Goal: Information Seeking & Learning: Learn about a topic

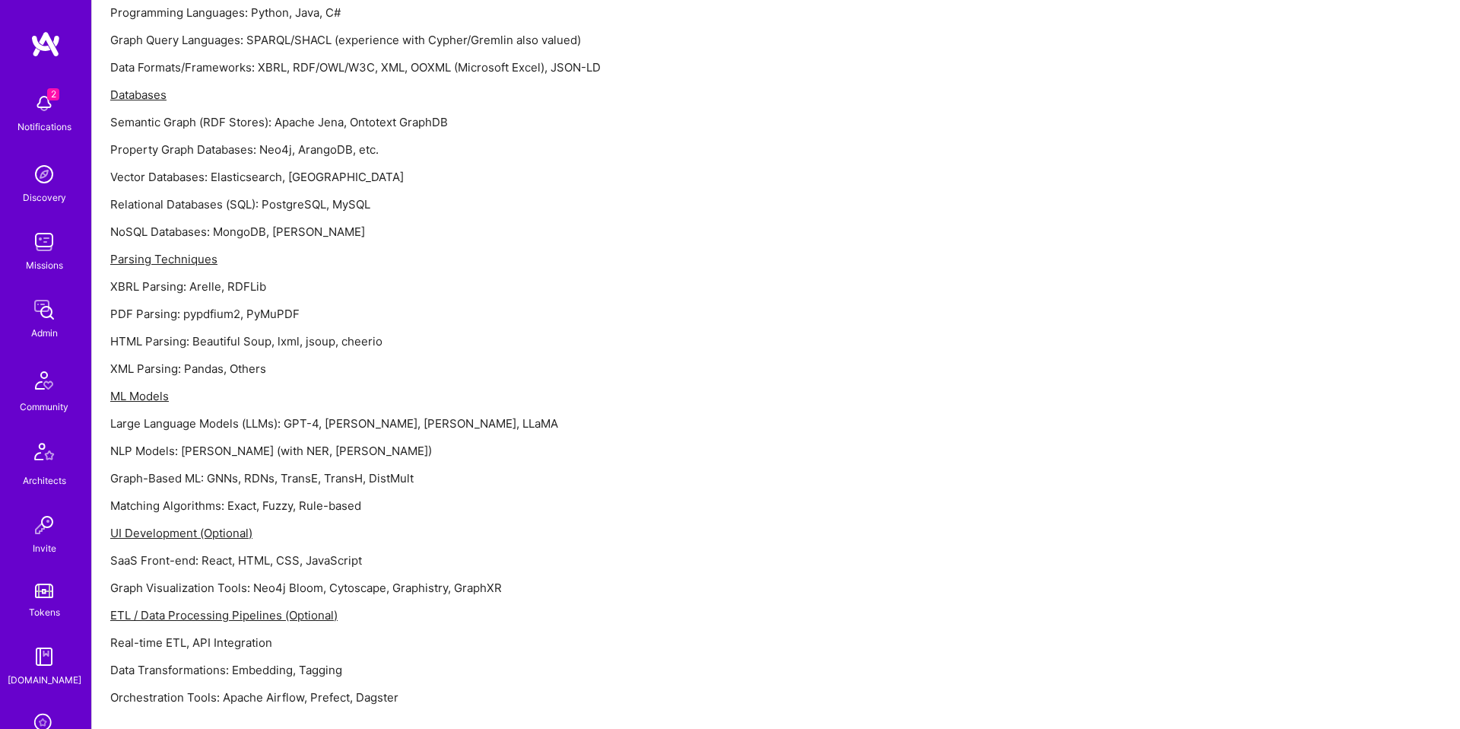
scroll to position [1538, 0]
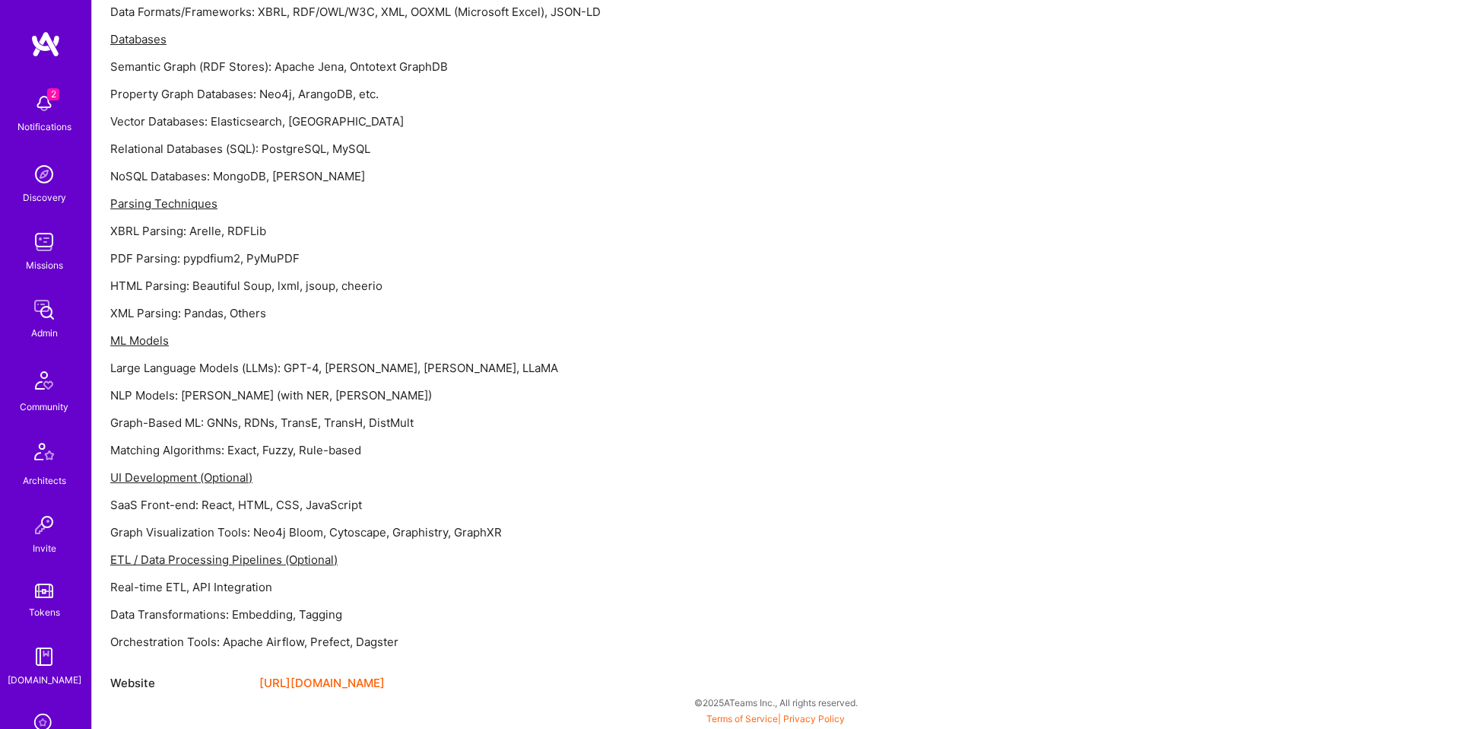
click at [420, 639] on p "Orchestration Tools: Apache Airflow, Prefect, Dagster" at bounding box center [566, 642] width 913 height 16
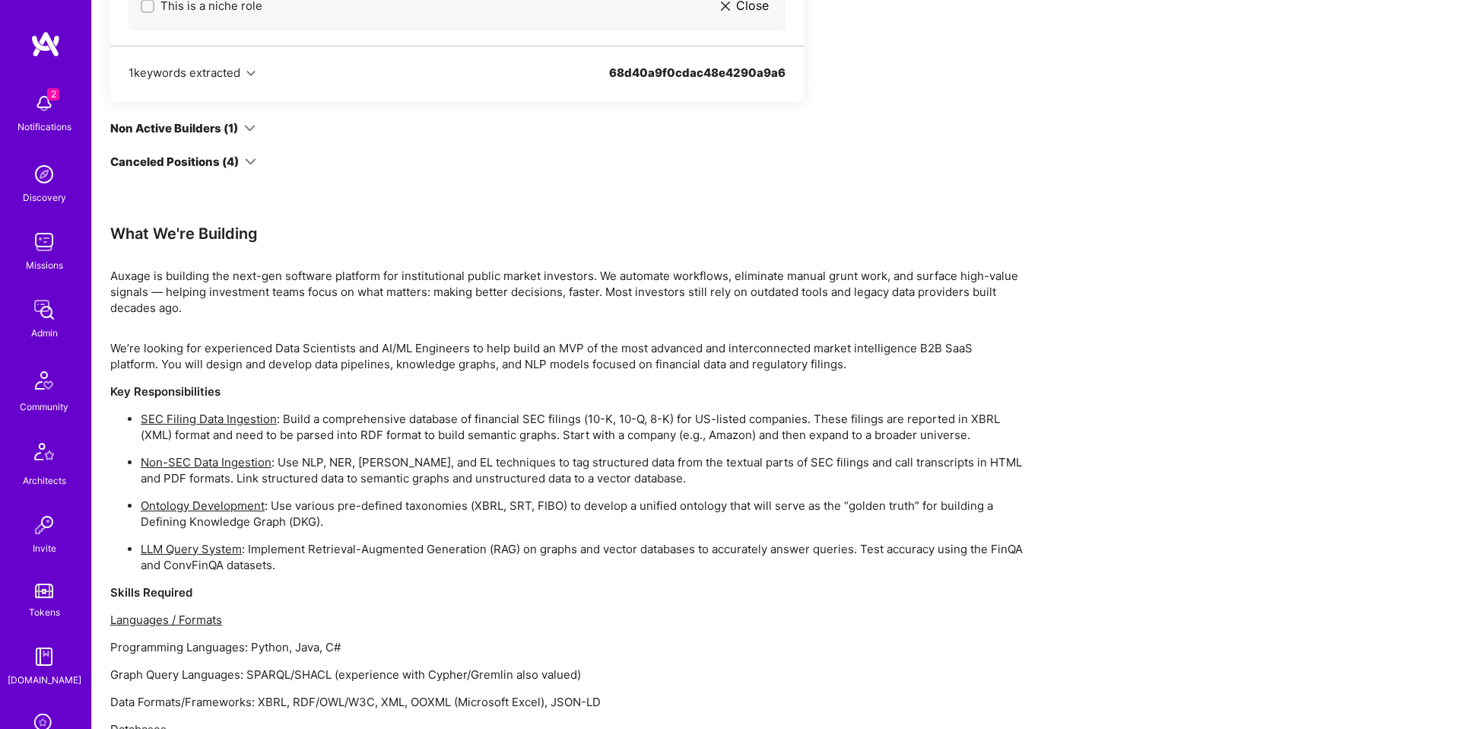
scroll to position [828, 0]
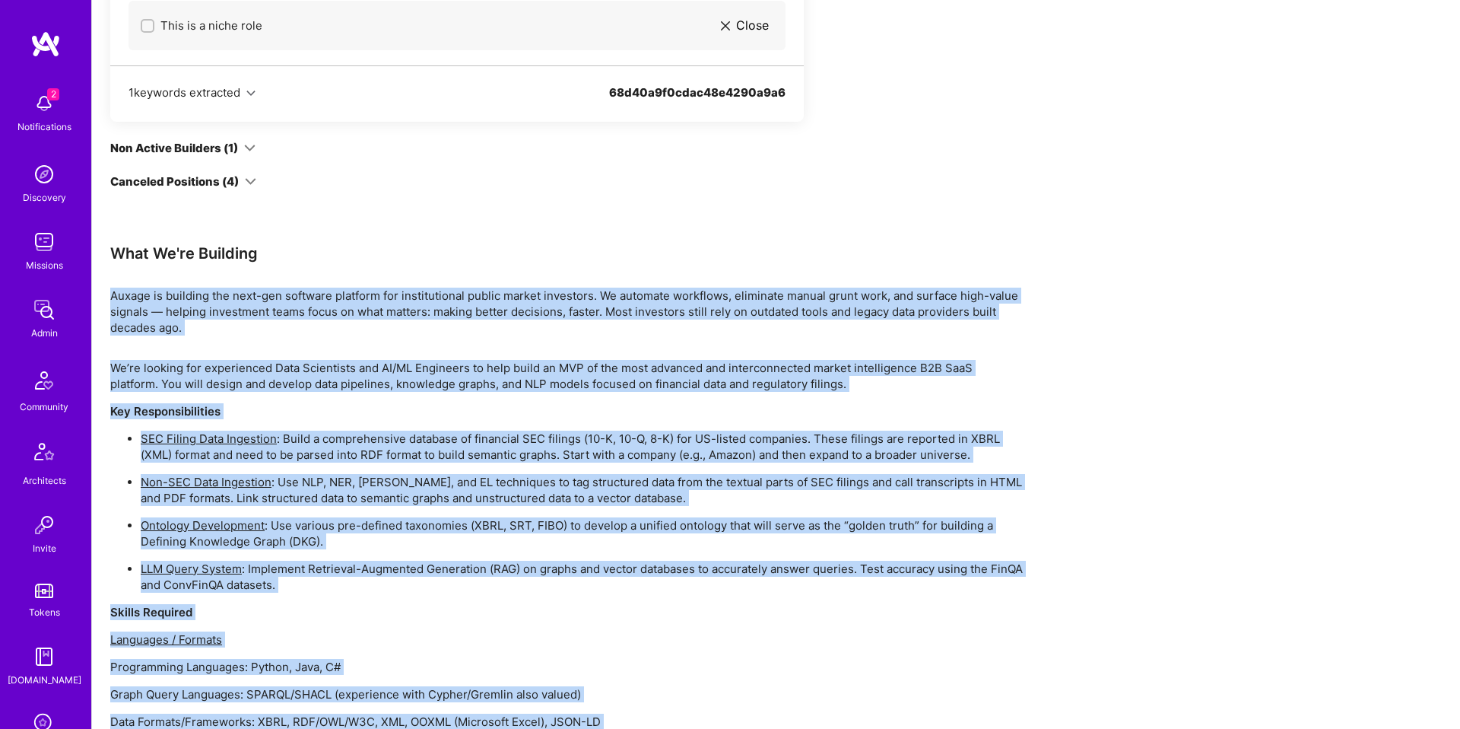
click at [339, 276] on div "Team Members Only visible to admins Optimization requested Data Scientist Open …" at bounding box center [566, 432] width 913 height 1940
copy div "Loremi do sitametc adi elit-sed doeiusmo temporin utl etdoloremagna aliqua enim…"
click at [405, 343] on div "Team Members Only visible to admins Optimization requested Data Scientist Open …" at bounding box center [566, 432] width 913 height 1940
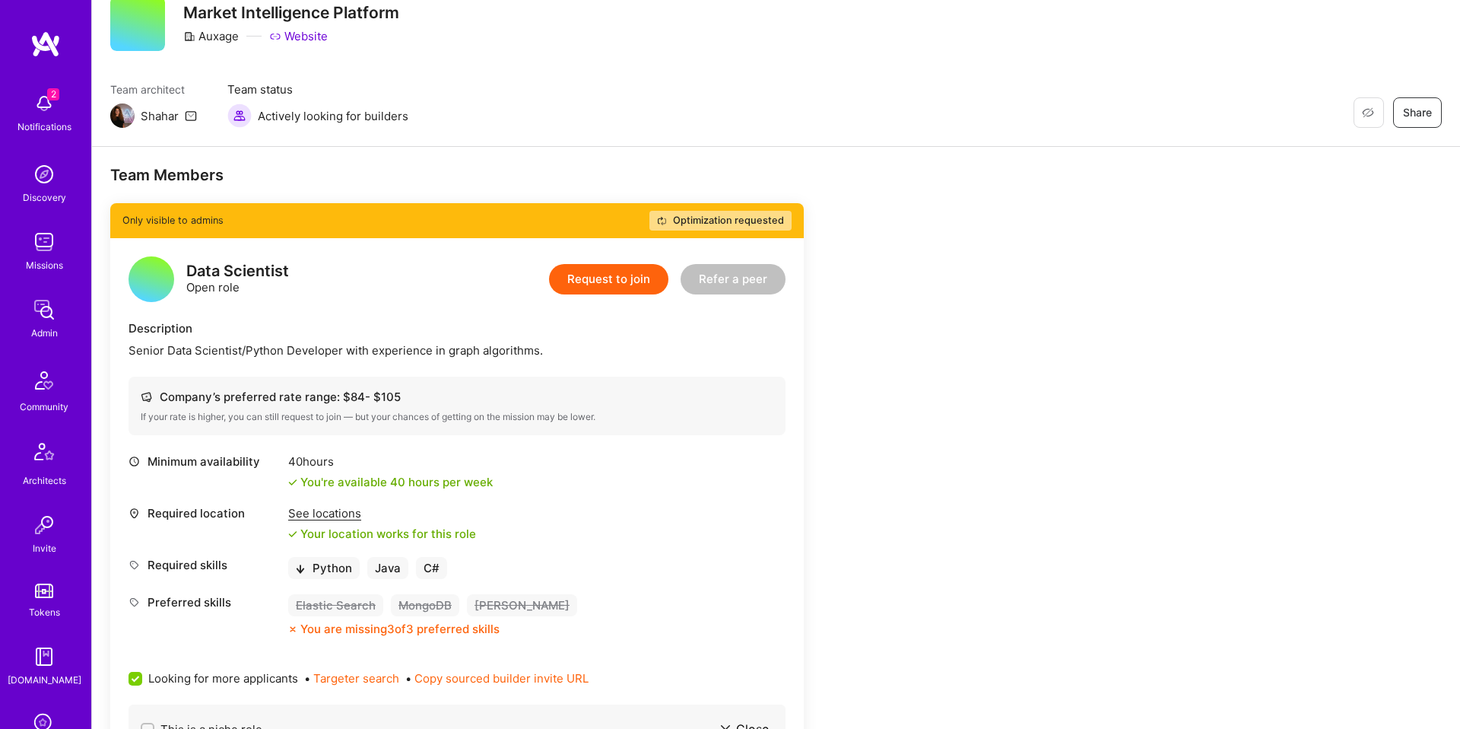
scroll to position [125, 0]
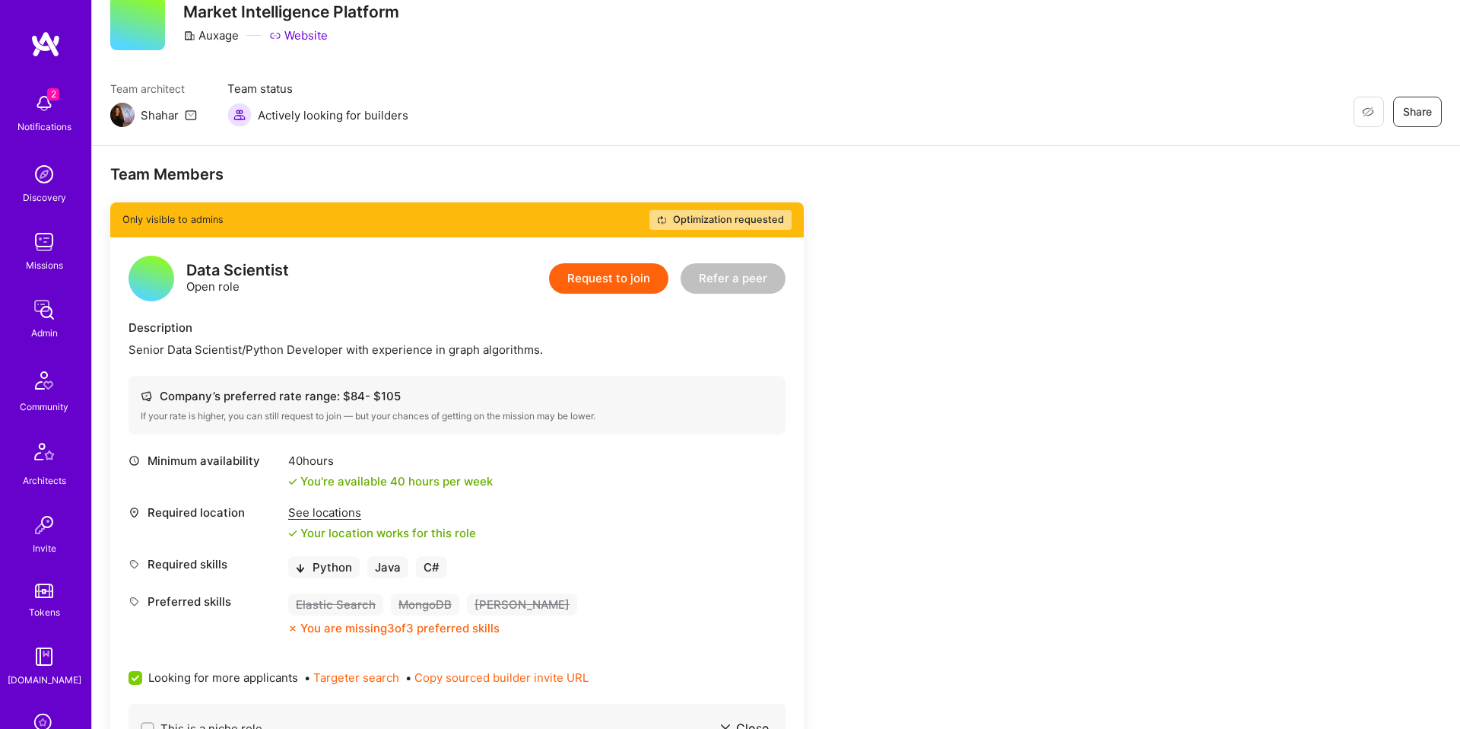
click at [226, 35] on div "Auxage" at bounding box center [211, 35] width 56 height 16
copy div "Auxage"
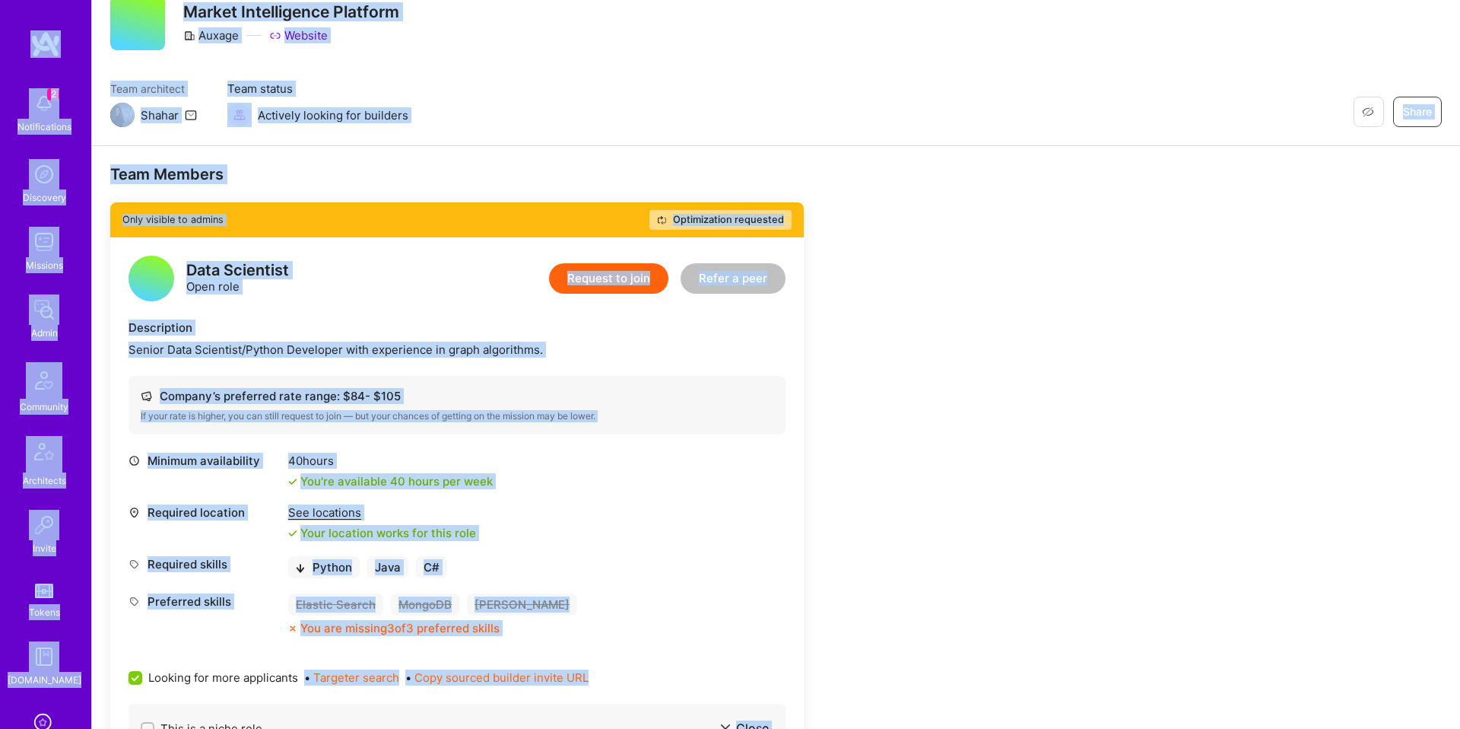
copy div "2 Notifications Discovery Missions Admin Community Architects Invite Tokens [DO…"
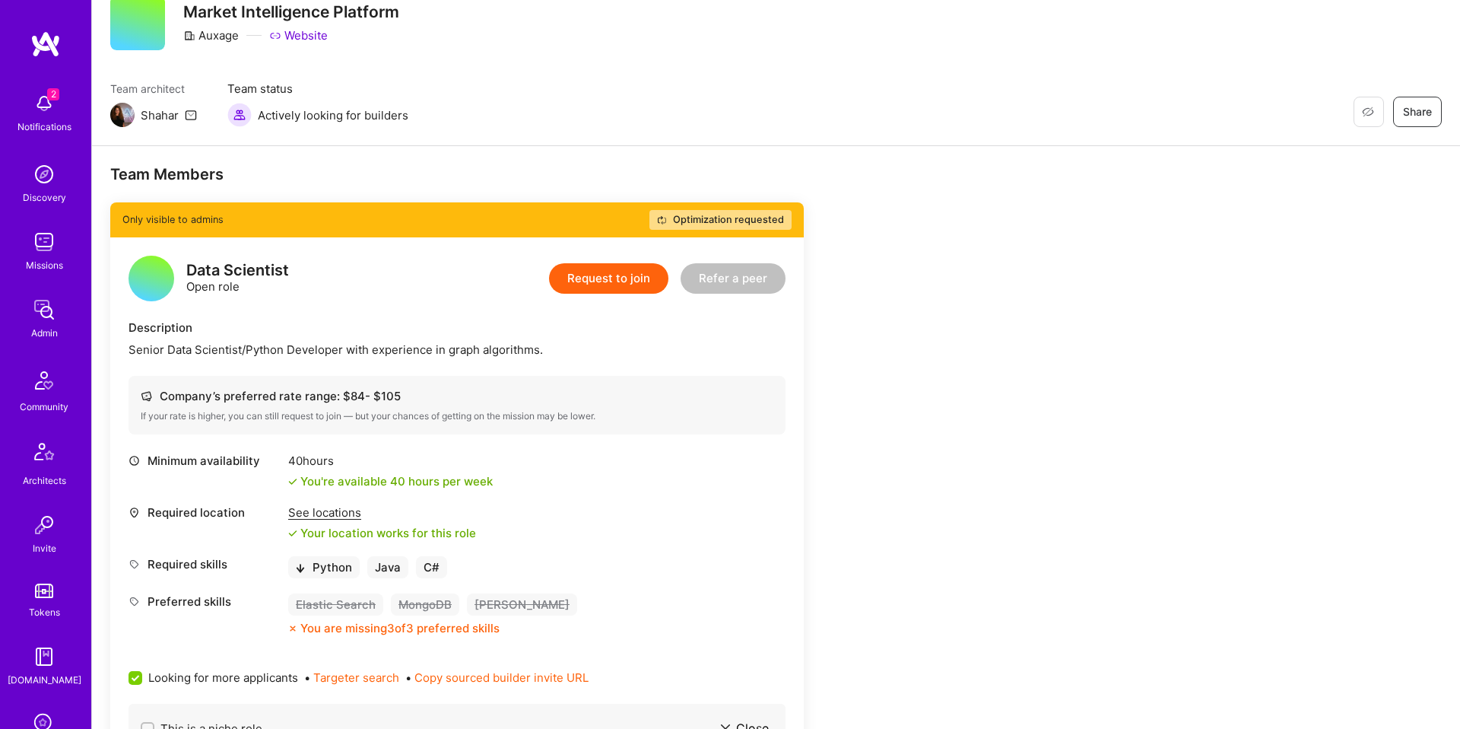
click at [760, 541] on div "Minimum availability 40 hours You're available 40 hours per week Required locat…" at bounding box center [457, 544] width 657 height 183
